Goal: Task Accomplishment & Management: Complete application form

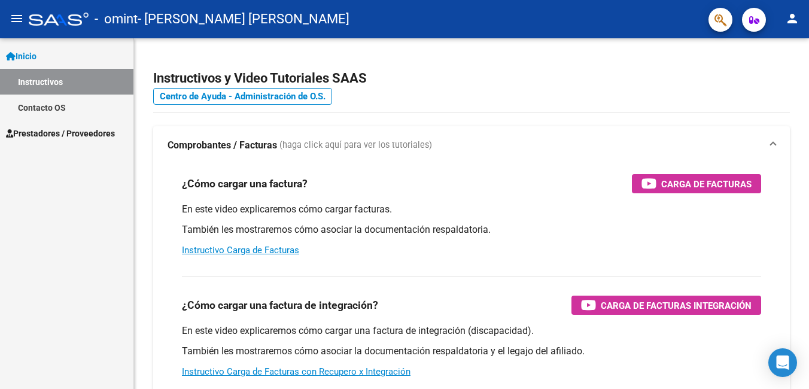
click at [92, 137] on span "Prestadores / Proveedores" at bounding box center [60, 133] width 109 height 13
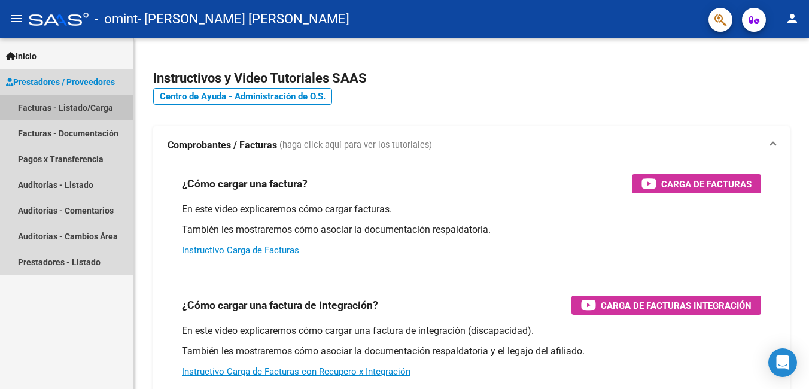
click at [95, 108] on link "Facturas - Listado/Carga" at bounding box center [66, 108] width 133 height 26
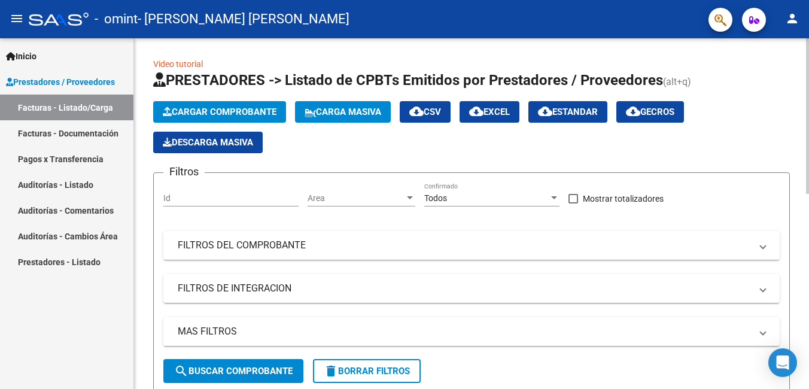
click at [250, 112] on span "Cargar Comprobante" at bounding box center [220, 111] width 114 height 11
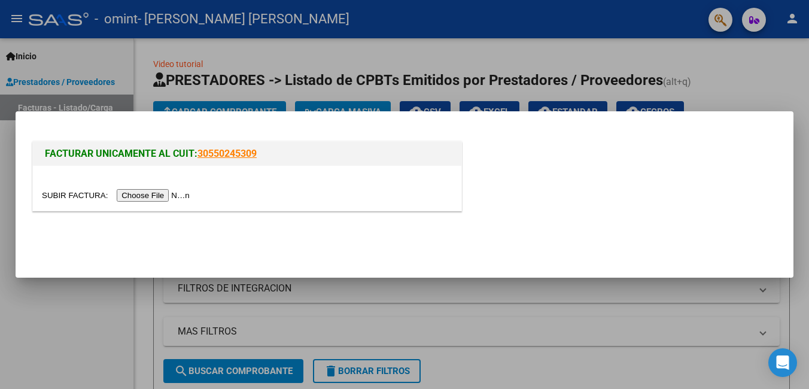
click at [145, 196] on input "file" at bounding box center [117, 195] width 151 height 13
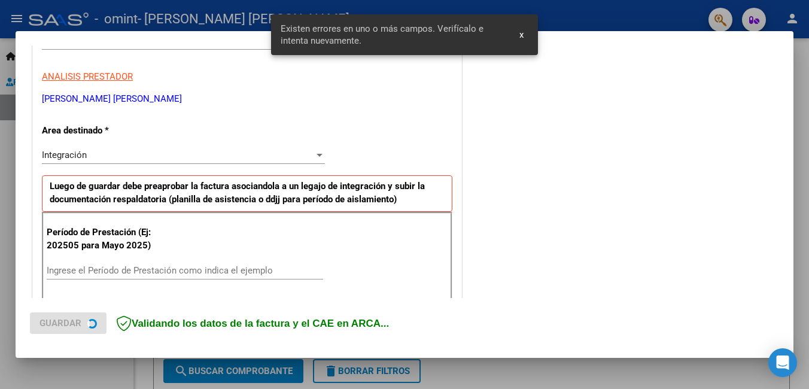
scroll to position [268, 0]
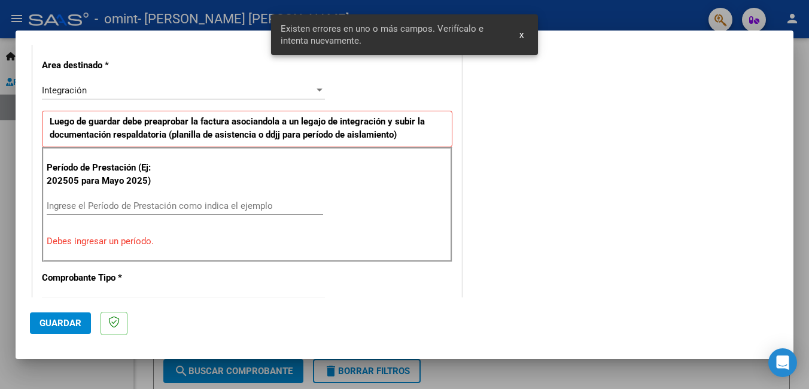
click at [101, 204] on input "Ingrese el Período de Prestación como indica el ejemplo" at bounding box center [185, 205] width 276 height 11
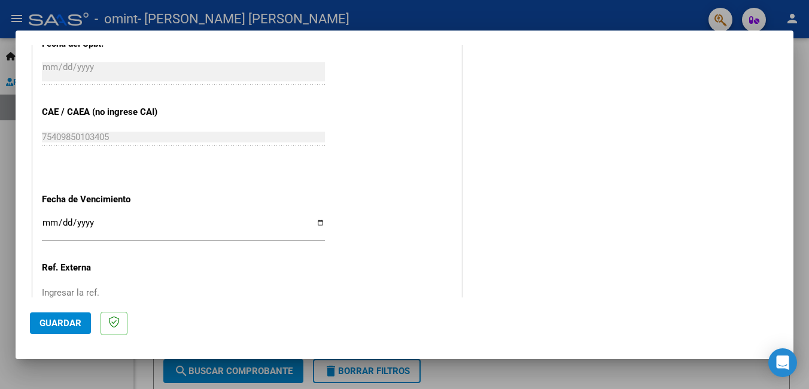
scroll to position [718, 0]
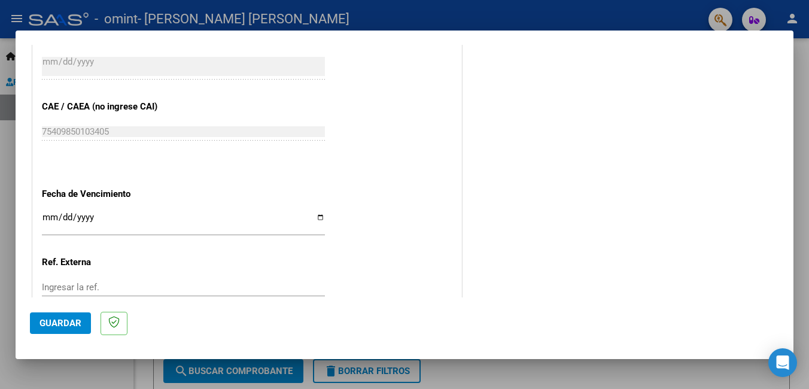
type input "202509"
click at [318, 217] on input "Ingresar la fecha" at bounding box center [183, 221] width 283 height 19
type input "[DATE]"
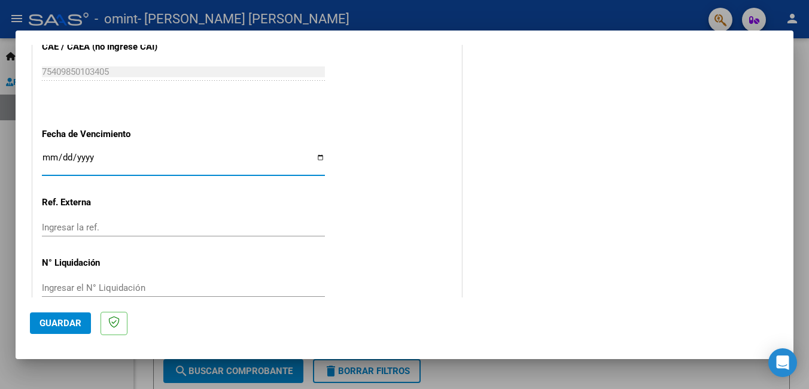
scroll to position [800, 0]
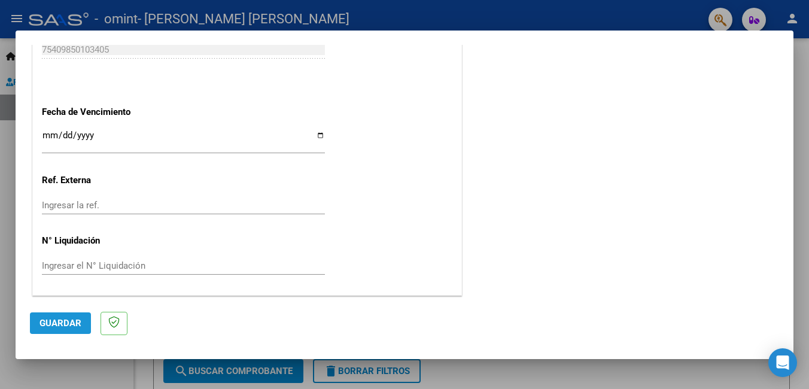
click at [54, 318] on span "Guardar" at bounding box center [60, 323] width 42 height 11
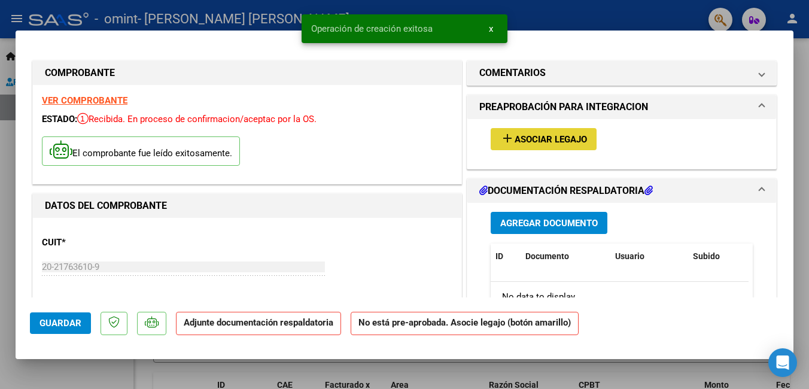
click at [538, 136] on span "Asociar Legajo" at bounding box center [550, 139] width 72 height 11
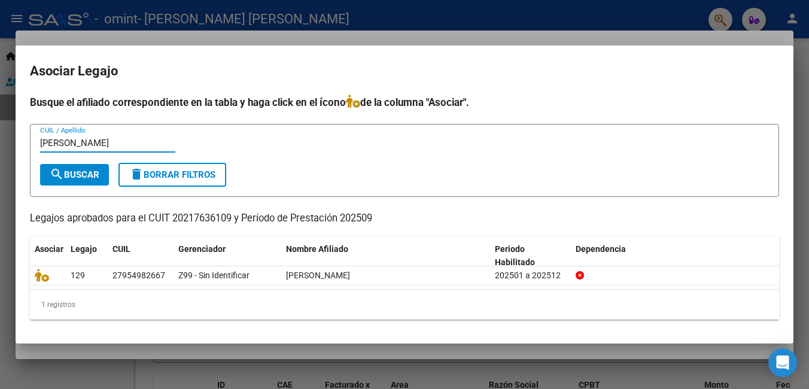
type input "[PERSON_NAME]"
click at [65, 174] on span "search Buscar" at bounding box center [75, 174] width 50 height 11
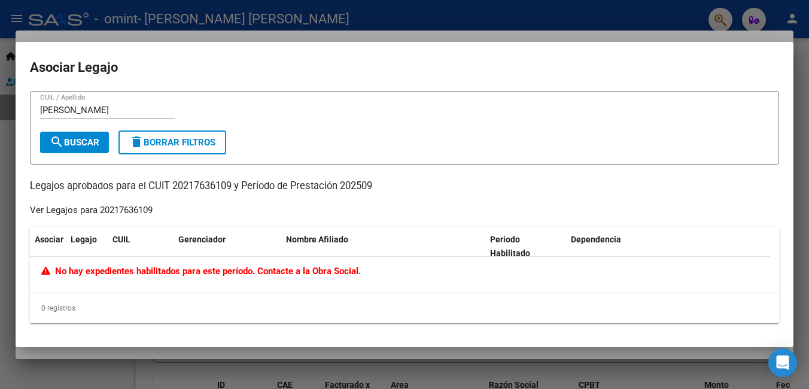
click at [170, 139] on span "delete Borrar Filtros" at bounding box center [172, 142] width 86 height 11
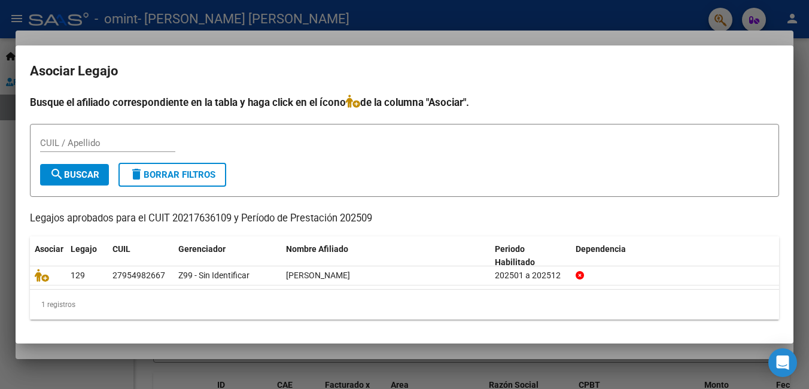
click at [252, 37] on div at bounding box center [404, 194] width 809 height 389
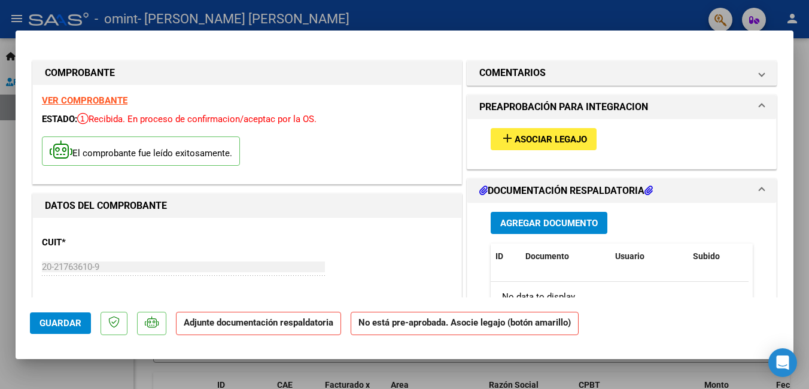
click at [660, 4] on div at bounding box center [404, 194] width 809 height 389
type input "$ 0,00"
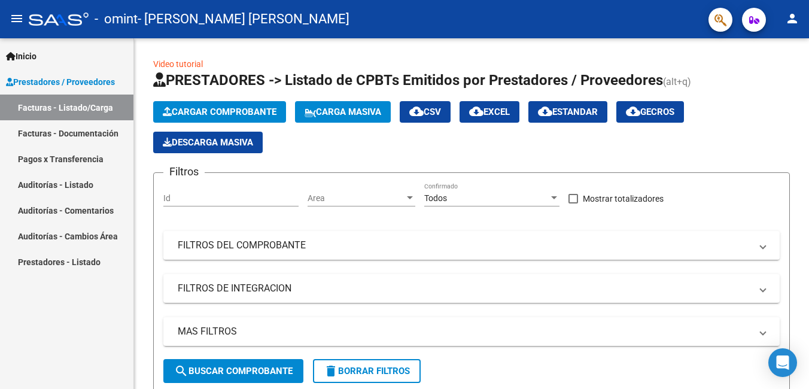
click at [35, 135] on link "Facturas - Documentación" at bounding box center [66, 133] width 133 height 26
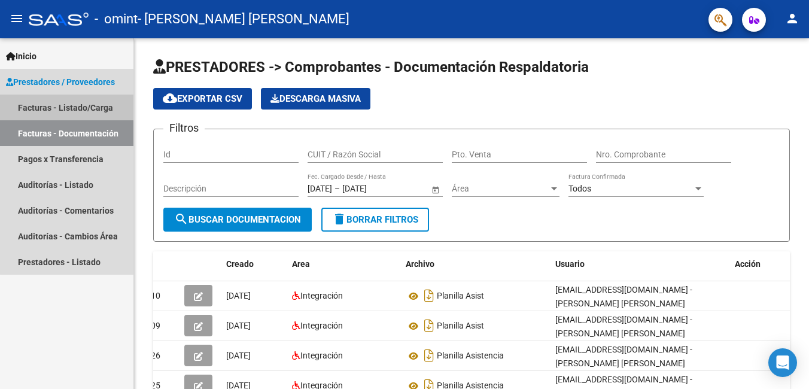
click at [68, 110] on link "Facturas - Listado/Carga" at bounding box center [66, 108] width 133 height 26
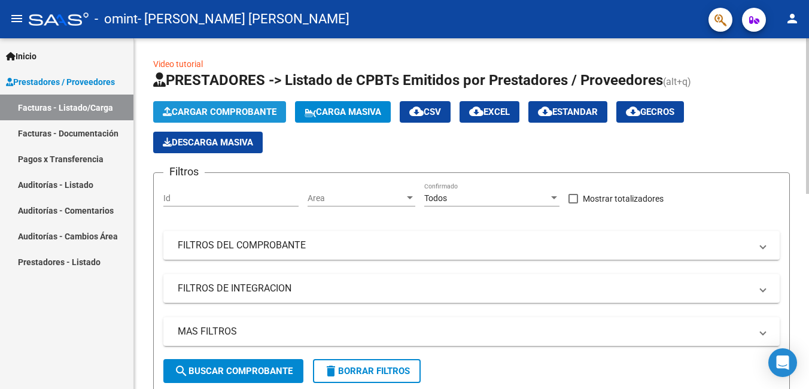
click at [238, 111] on span "Cargar Comprobante" at bounding box center [220, 111] width 114 height 11
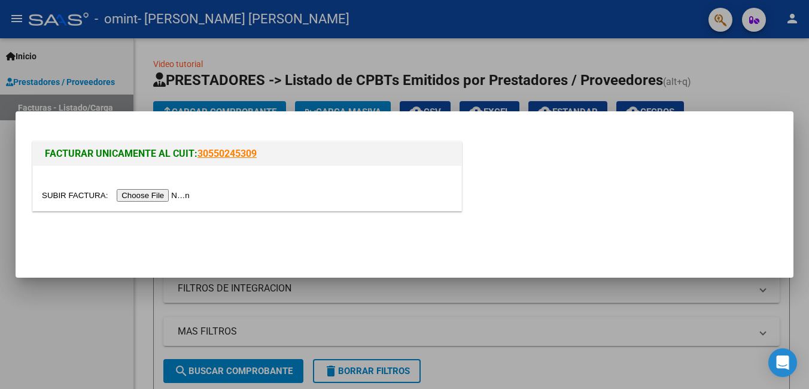
click at [155, 194] on input "file" at bounding box center [117, 195] width 151 height 13
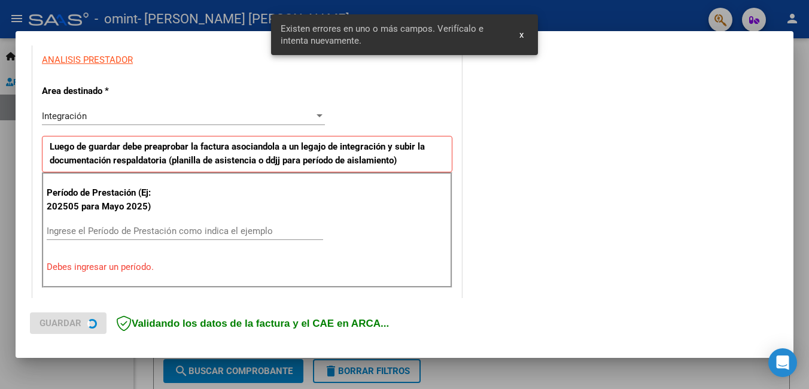
scroll to position [268, 0]
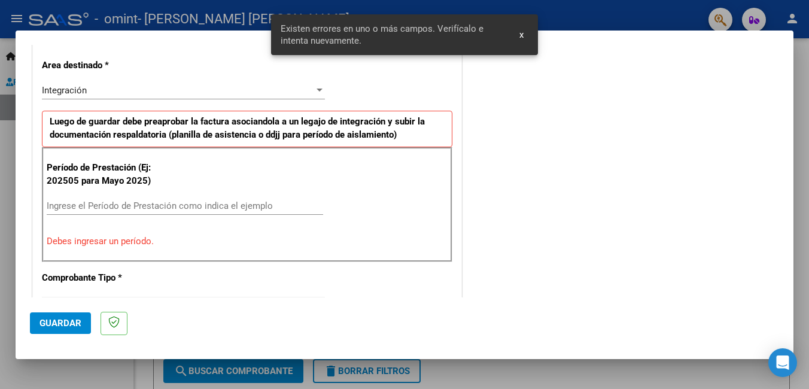
click at [192, 203] on input "Ingrese el Período de Prestación como indica el ejemplo" at bounding box center [185, 205] width 276 height 11
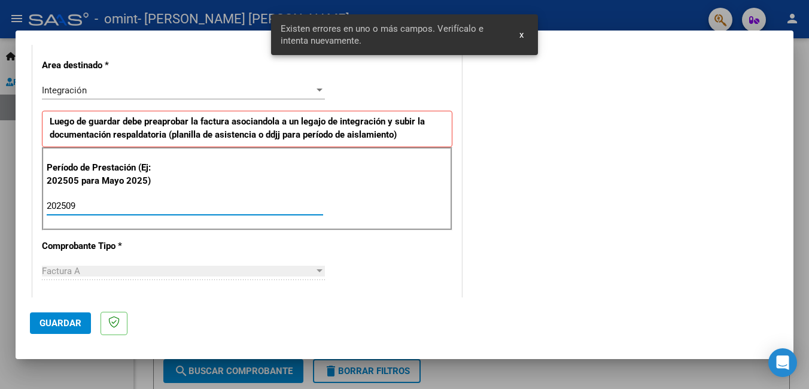
type input "202509"
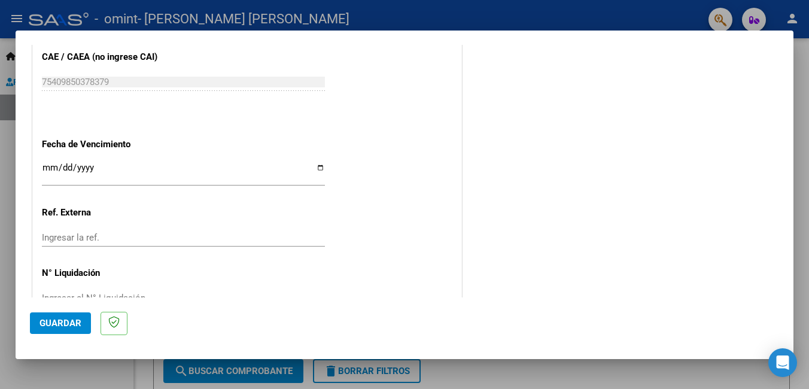
scroll to position [778, 0]
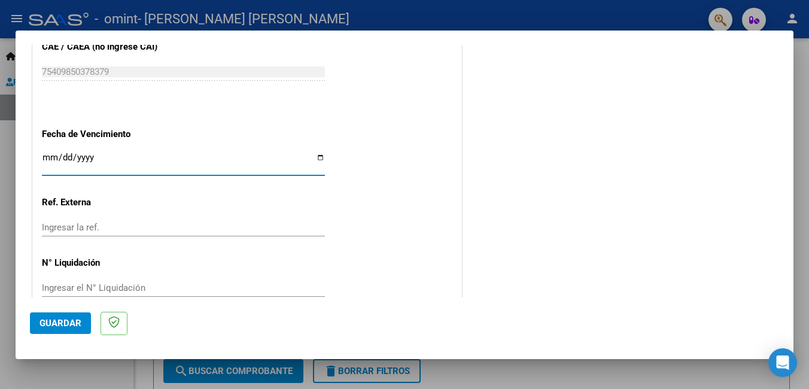
click at [316, 156] on input "Ingresar la fecha" at bounding box center [183, 162] width 283 height 19
type input "[DATE]"
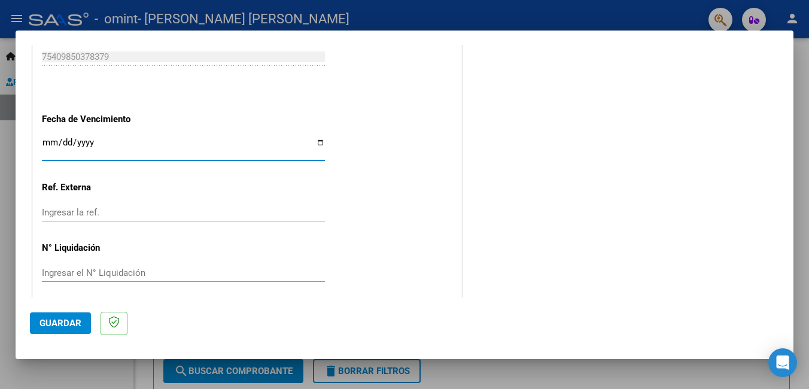
scroll to position [800, 0]
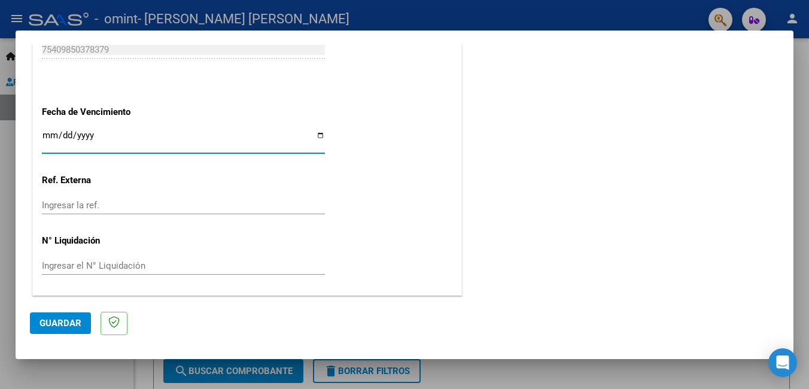
click at [76, 316] on button "Guardar" at bounding box center [60, 323] width 61 height 22
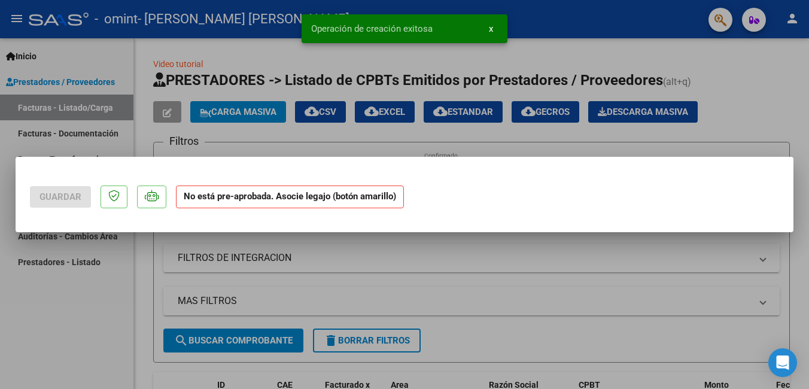
scroll to position [0, 0]
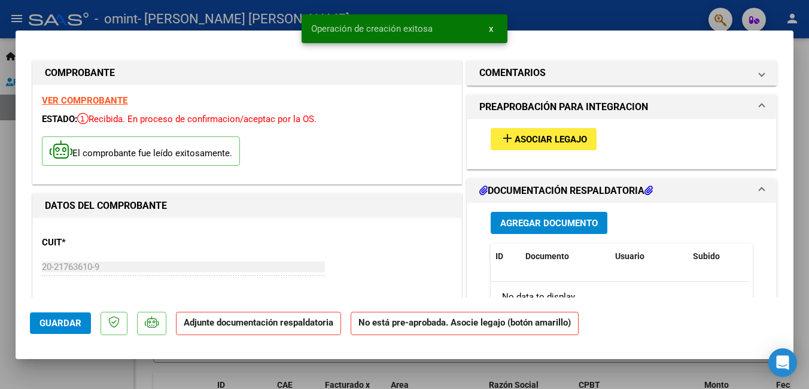
click at [523, 130] on button "add Asociar Legajo" at bounding box center [543, 139] width 106 height 22
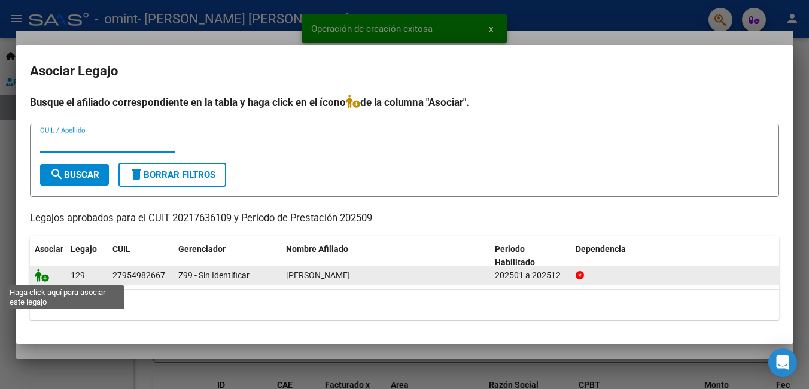
click at [41, 274] on icon at bounding box center [42, 275] width 14 height 13
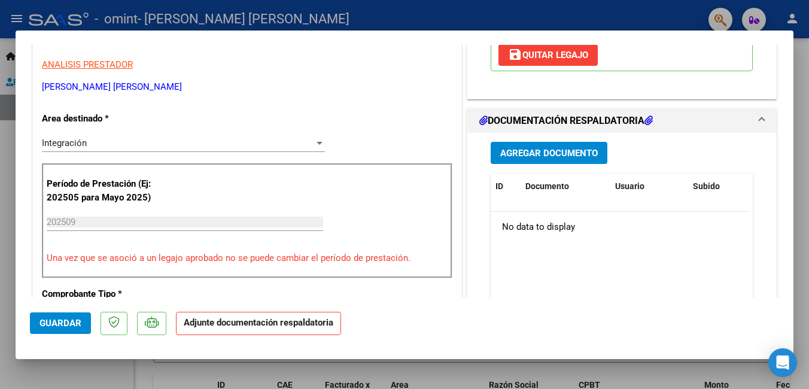
scroll to position [299, 0]
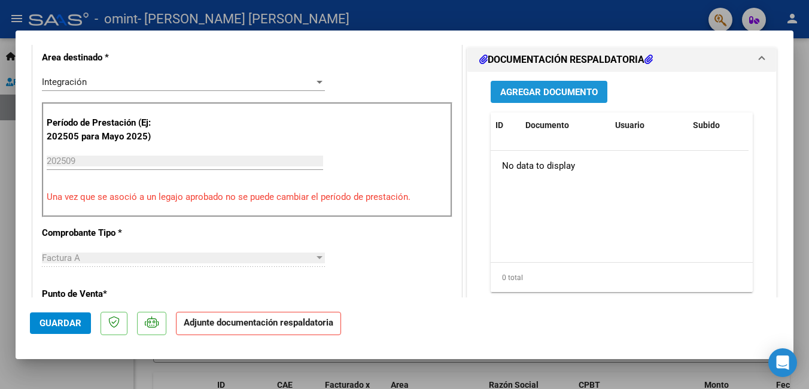
click at [542, 84] on button "Agregar Documento" at bounding box center [548, 92] width 117 height 22
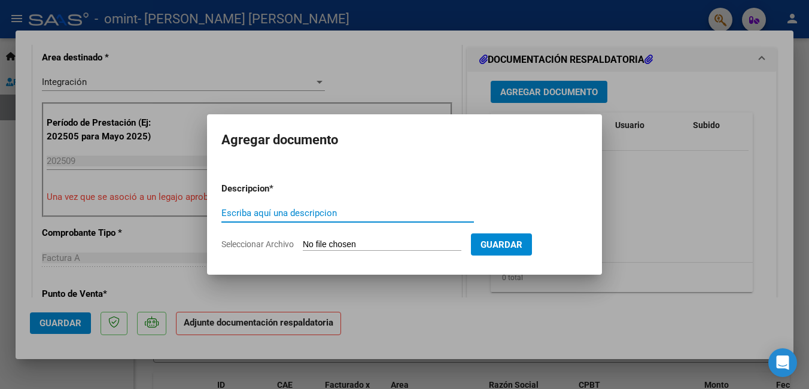
click at [281, 215] on input "Escriba aquí una descripcion" at bounding box center [347, 213] width 252 height 11
type input "planilla de asistencia"
click at [395, 246] on input "Seleccionar Archivo" at bounding box center [382, 244] width 159 height 11
type input "C:\fakepath\PLANILLA ASIST [PERSON_NAME] SEPTIEMBRE 2025.pdf"
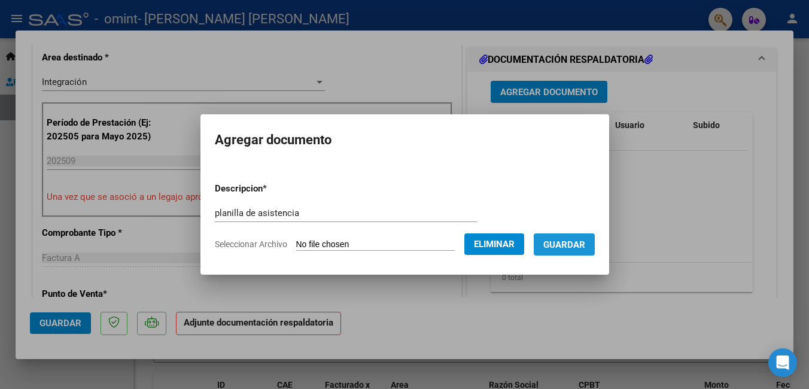
click at [563, 245] on span "Guardar" at bounding box center [564, 244] width 42 height 11
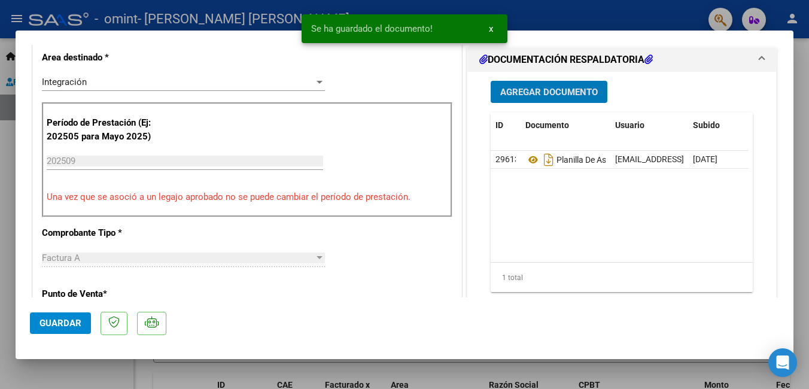
click at [63, 321] on span "Guardar" at bounding box center [60, 323] width 42 height 11
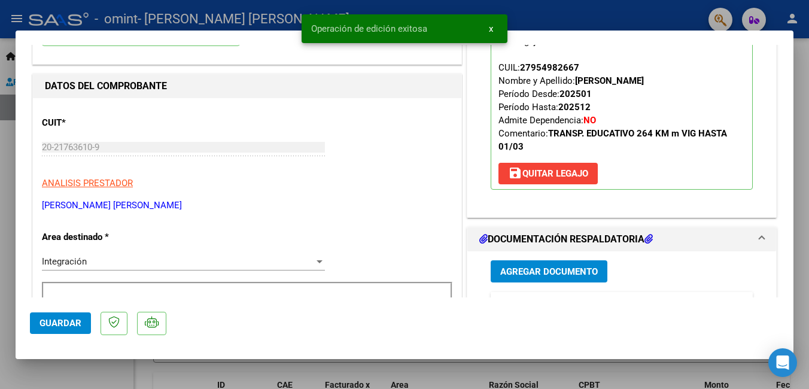
scroll to position [0, 0]
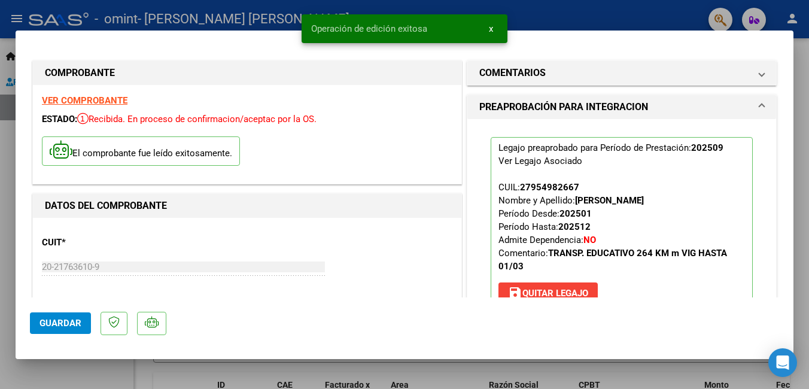
click at [646, 10] on div at bounding box center [404, 194] width 809 height 389
type input "$ 0,00"
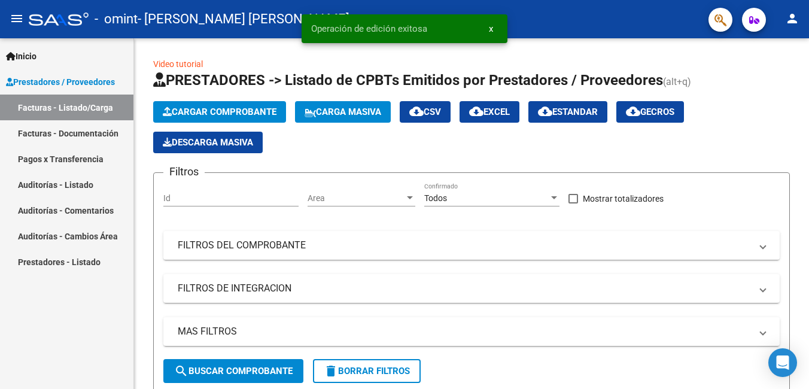
click at [52, 134] on link "Facturas - Documentación" at bounding box center [66, 133] width 133 height 26
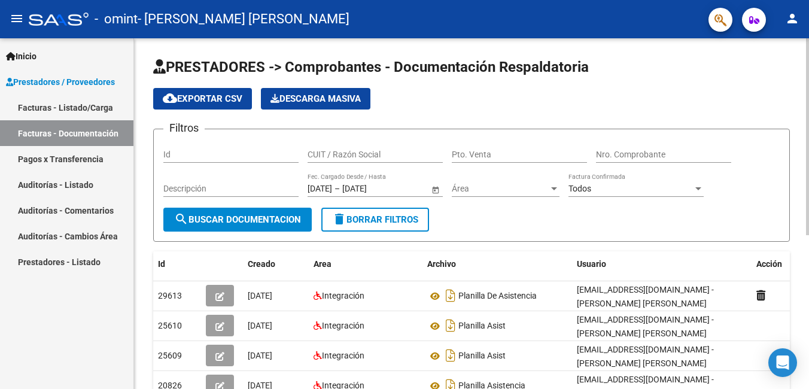
click at [262, 220] on span "search Buscar Documentacion" at bounding box center [237, 219] width 127 height 11
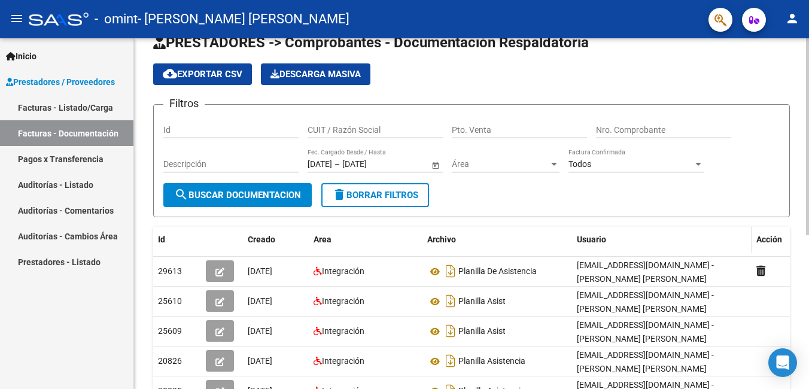
scroll to position [60, 0]
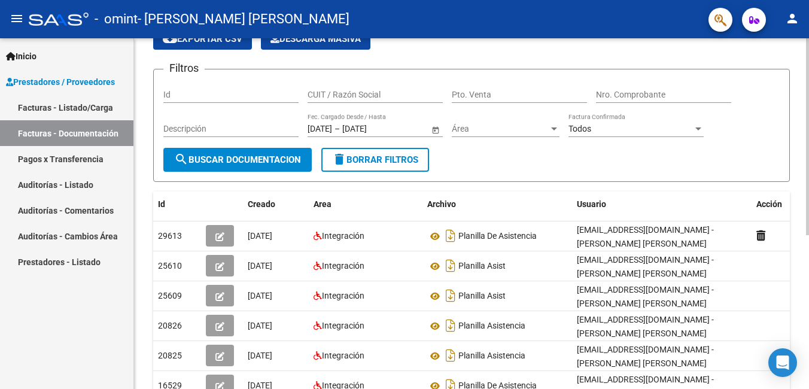
click at [218, 165] on button "search Buscar Documentacion" at bounding box center [237, 160] width 148 height 24
